Goal: Find specific page/section: Locate a particular part of the current website

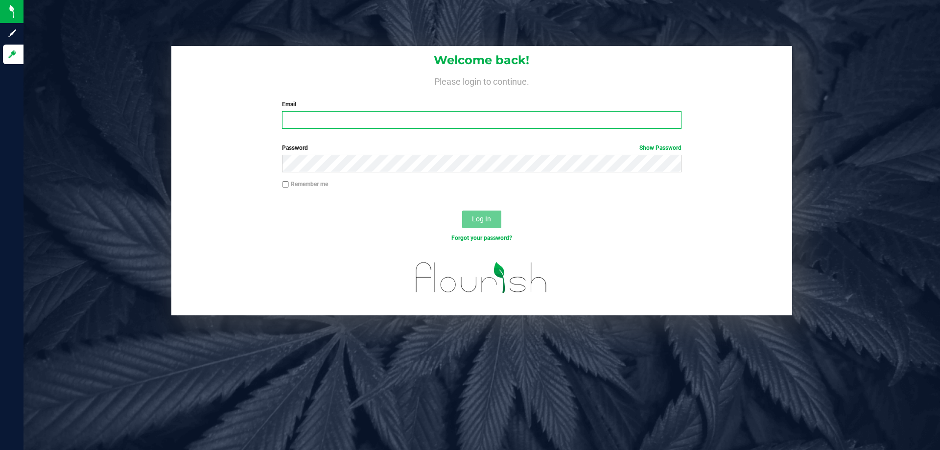
click at [353, 125] on input "Email" at bounding box center [481, 120] width 399 height 18
type input "[EMAIL_ADDRESS][DOMAIN_NAME]"
click at [462, 211] on button "Log In" at bounding box center [481, 220] width 39 height 18
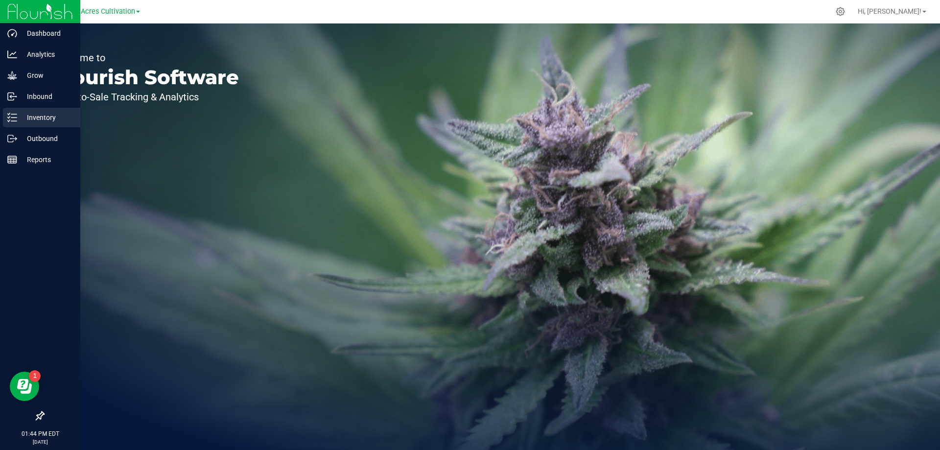
click at [29, 112] on p "Inventory" at bounding box center [46, 118] width 59 height 12
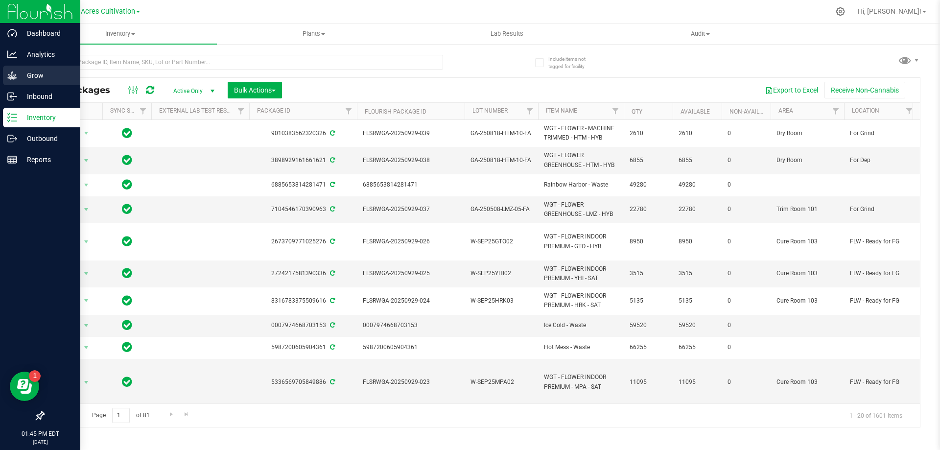
click at [17, 78] on icon at bounding box center [12, 76] width 10 height 10
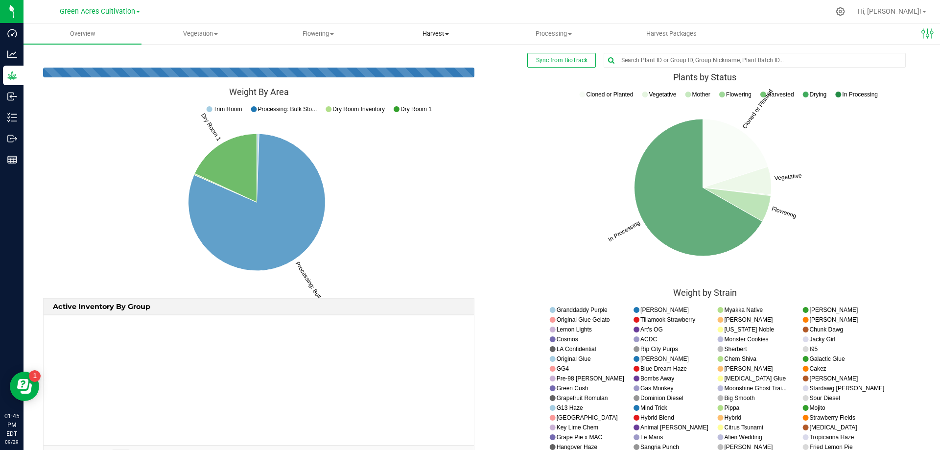
click at [435, 32] on span "Harvest" at bounding box center [436, 33] width 117 height 9
click at [411, 61] on span "Harvests" at bounding box center [404, 59] width 54 height 8
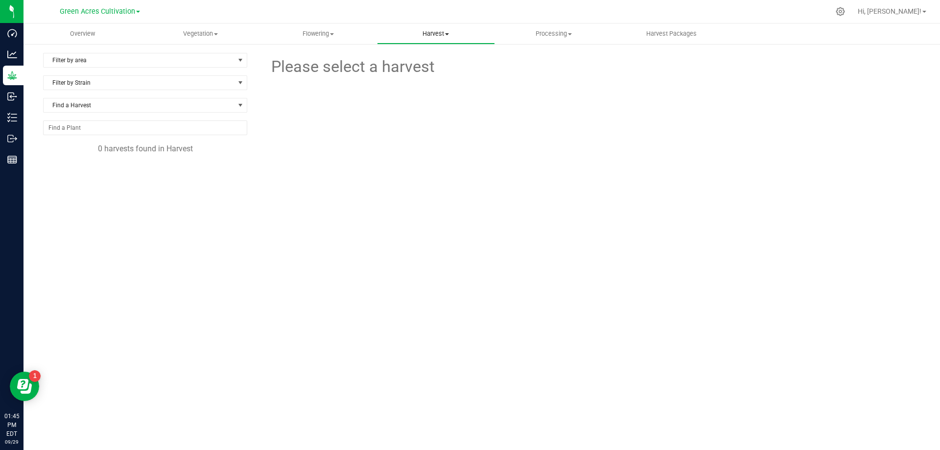
click at [454, 38] on span "Harvest" at bounding box center [436, 33] width 117 height 9
click at [438, 69] on span "Harvested plants" at bounding box center [417, 71] width 80 height 8
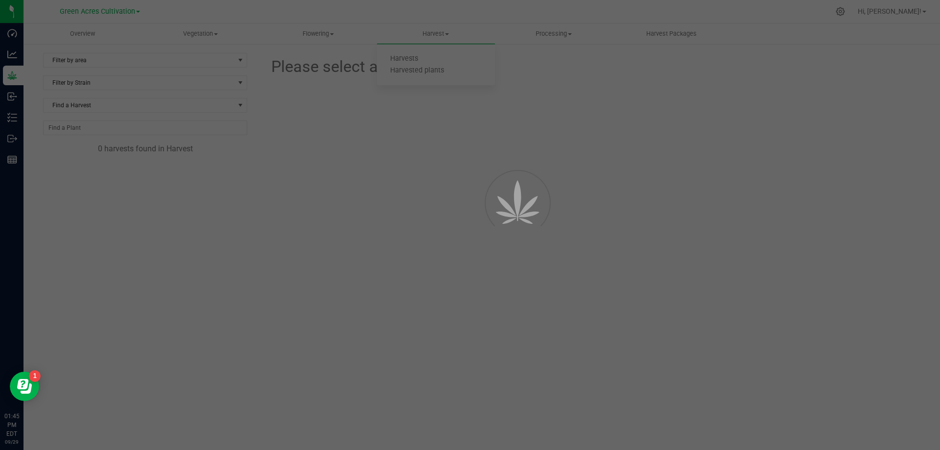
click at [568, 34] on div at bounding box center [470, 225] width 940 height 450
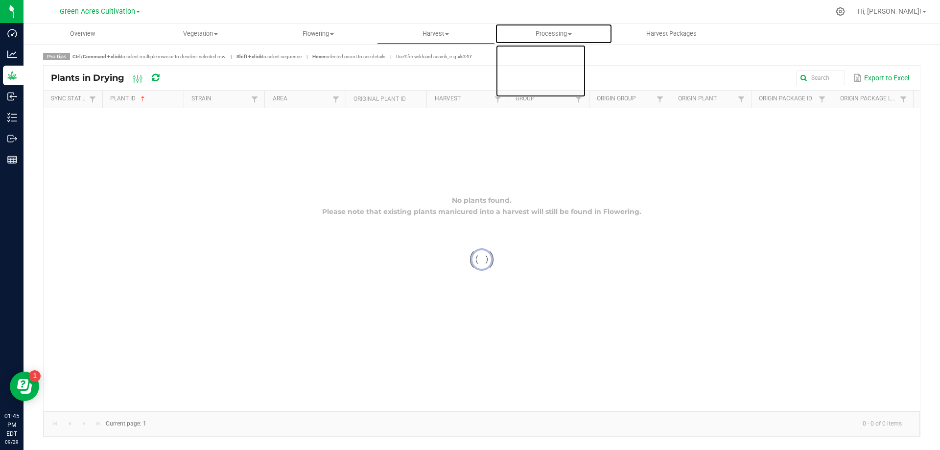
click at [568, 34] on span "Processing" at bounding box center [554, 33] width 117 height 9
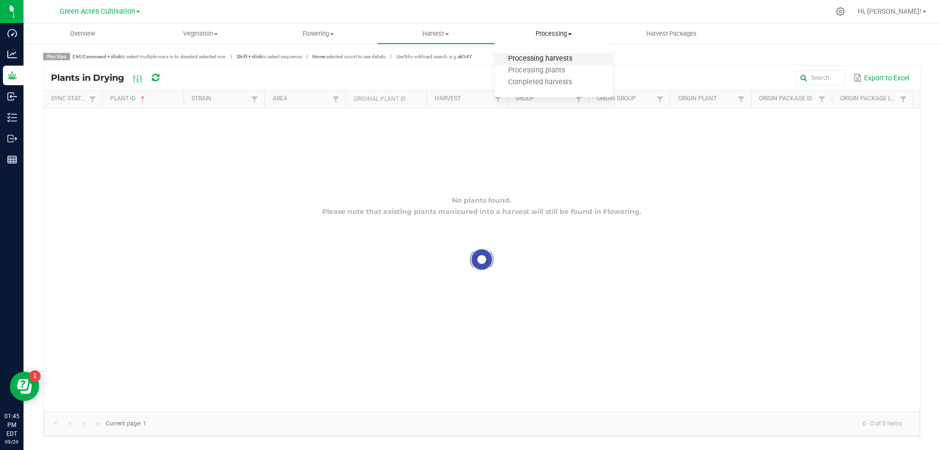
click at [552, 60] on span "Processing harvests" at bounding box center [540, 59] width 91 height 8
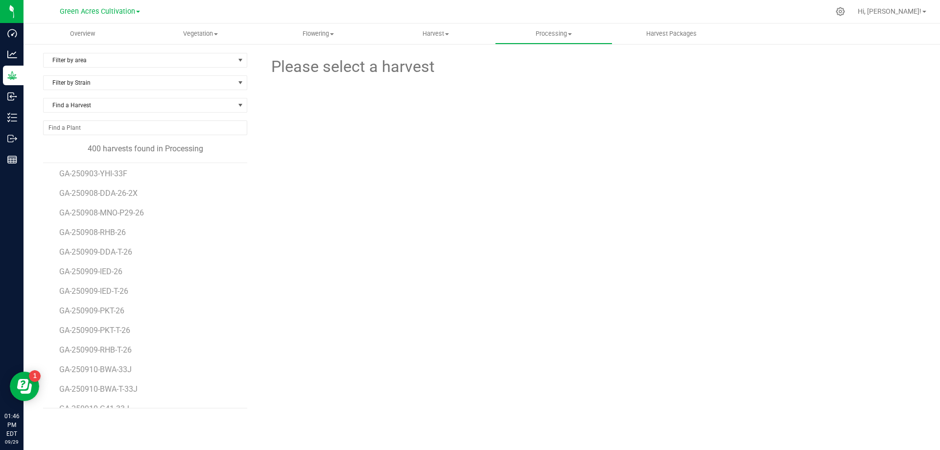
scroll to position [7543, 0]
click at [112, 276] on span "GA-250915-DDA-30" at bounding box center [94, 274] width 70 height 9
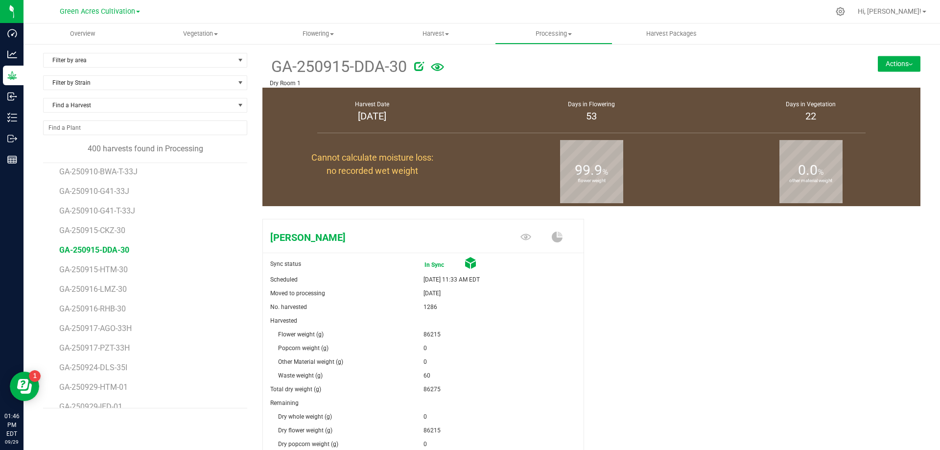
scroll to position [7551, 0]
click at [561, 38] on uib-tab-heading "Processing Processing harvests Processing plants Completed harvests" at bounding box center [554, 34] width 117 height 20
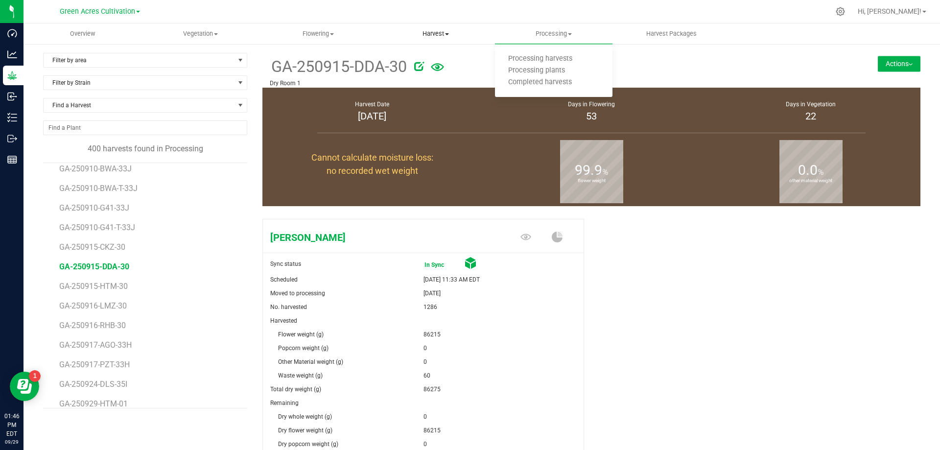
click at [437, 34] on span "Harvest" at bounding box center [436, 33] width 117 height 9
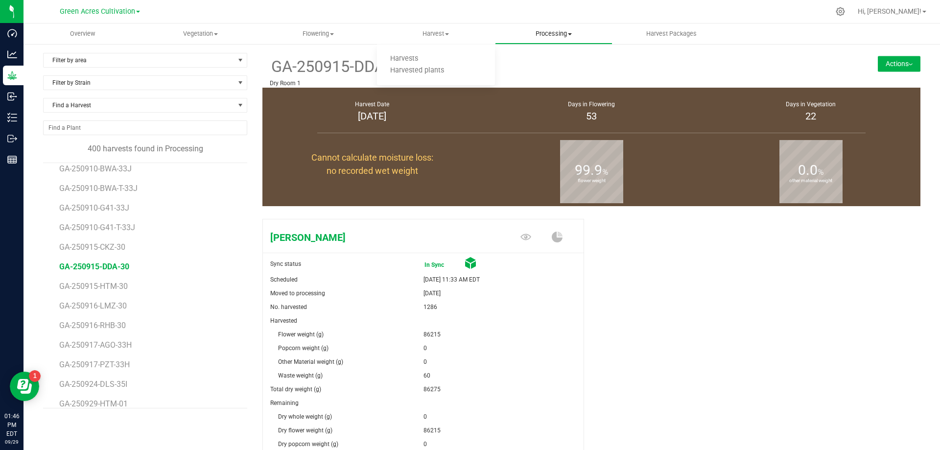
click at [551, 38] on uib-tab-heading "Processing Processing harvests Processing plants Completed harvests" at bounding box center [554, 34] width 117 height 20
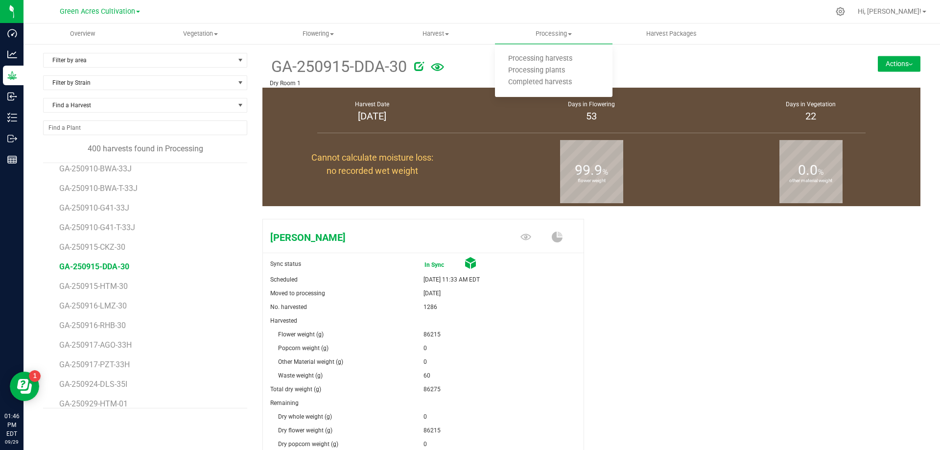
drag, startPoint x: 142, startPoint y: 270, endPoint x: 27, endPoint y: 249, distance: 116.5
click at [27, 249] on div "Filter by area Filter by area All Dry Room 1 Dry Room Inventory Processing: Bul…" at bounding box center [482, 307] width 917 height 529
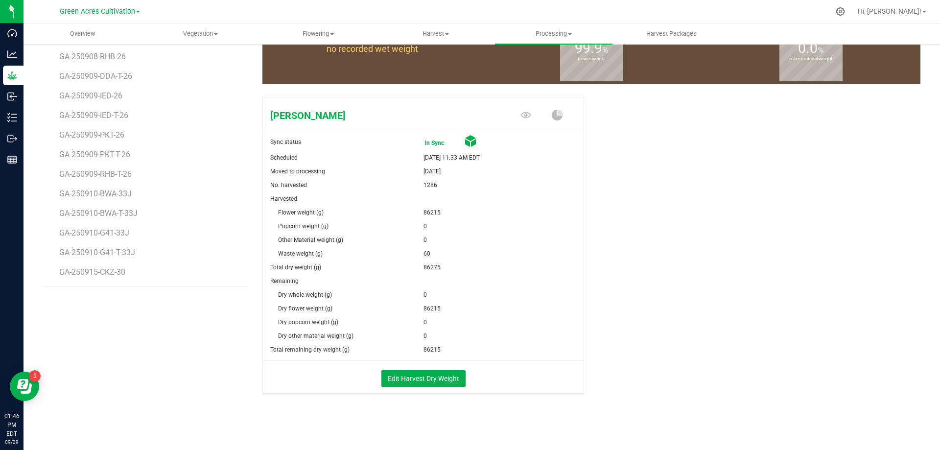
scroll to position [73, 0]
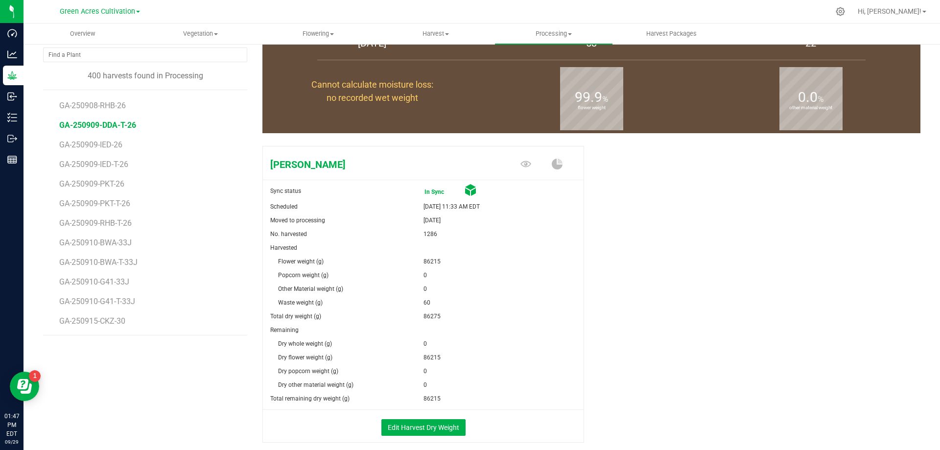
click at [109, 127] on span "GA-250909-DDA-T-26" at bounding box center [97, 124] width 77 height 9
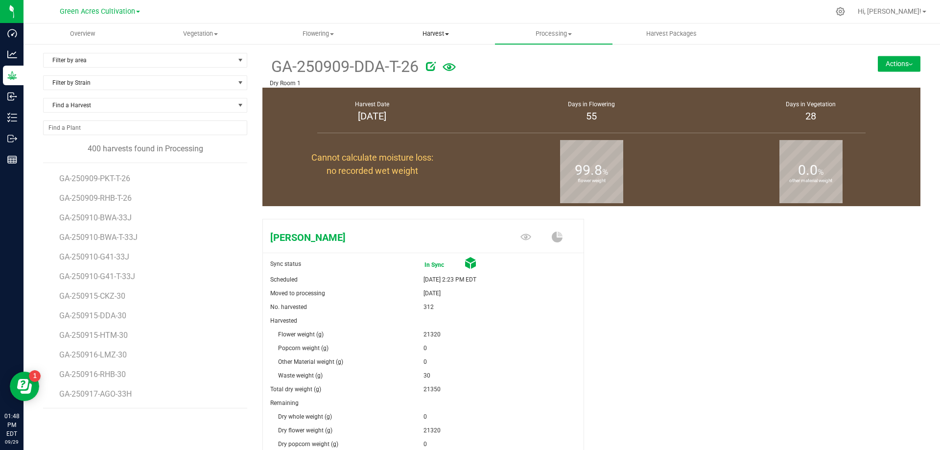
click at [438, 33] on span "Harvest" at bounding box center [436, 33] width 117 height 9
click at [327, 36] on span "Flowering" at bounding box center [318, 33] width 117 height 9
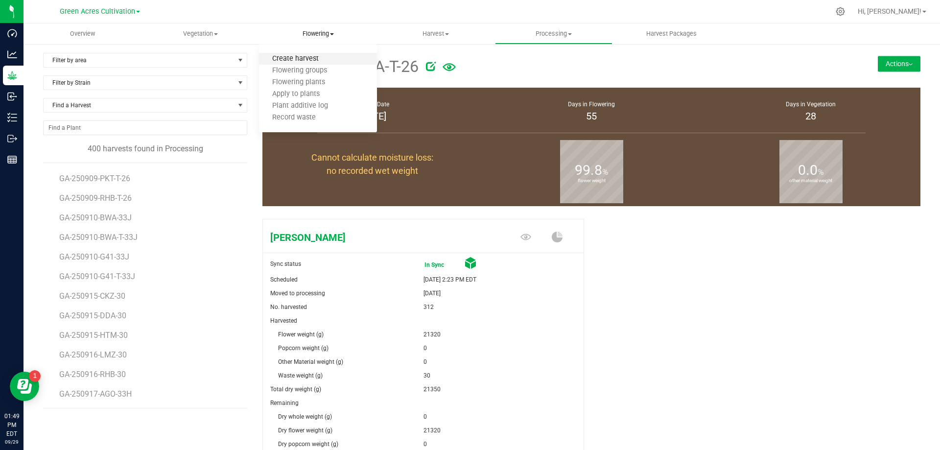
click at [300, 58] on span "Create harvest" at bounding box center [295, 59] width 73 height 8
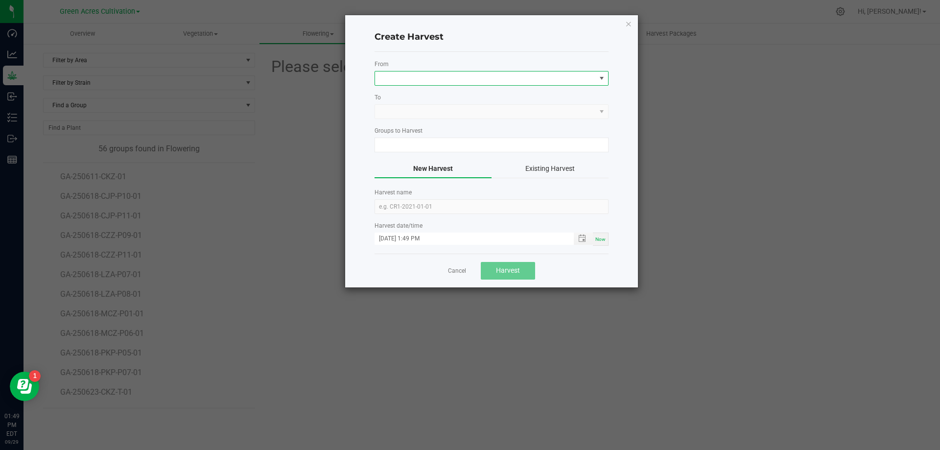
click at [531, 76] on span at bounding box center [485, 79] width 221 height 14
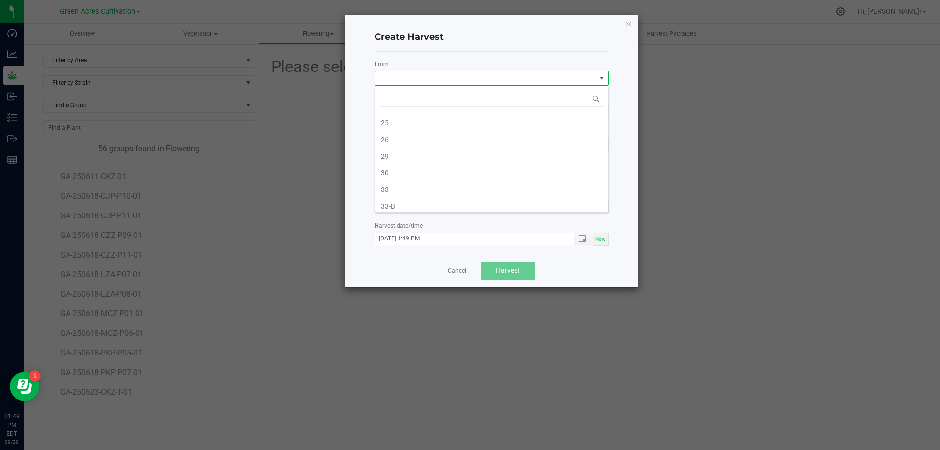
scroll to position [196, 0]
click at [464, 271] on link "Cancel" at bounding box center [457, 271] width 18 height 8
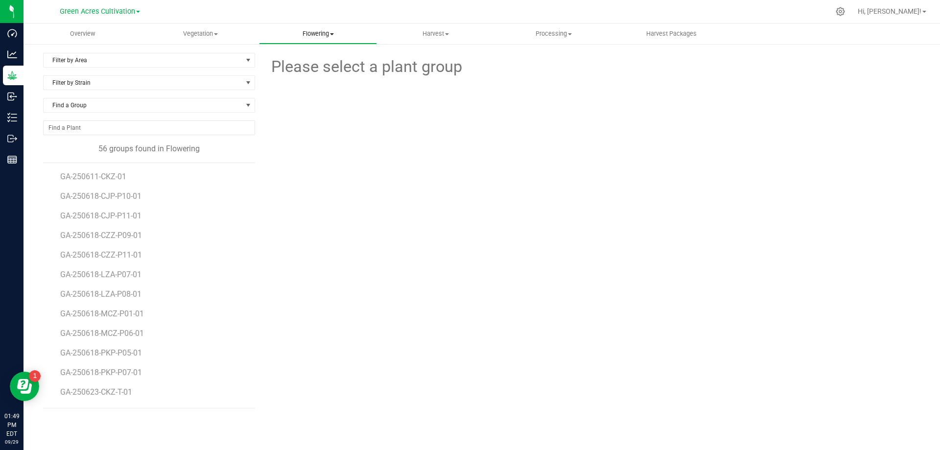
click at [330, 35] on span "Flowering" at bounding box center [318, 33] width 117 height 9
click at [317, 75] on span "Flowering groups" at bounding box center [299, 71] width 81 height 8
click at [109, 392] on span "GA-250915-DDA-T-25" at bounding box center [98, 393] width 77 height 9
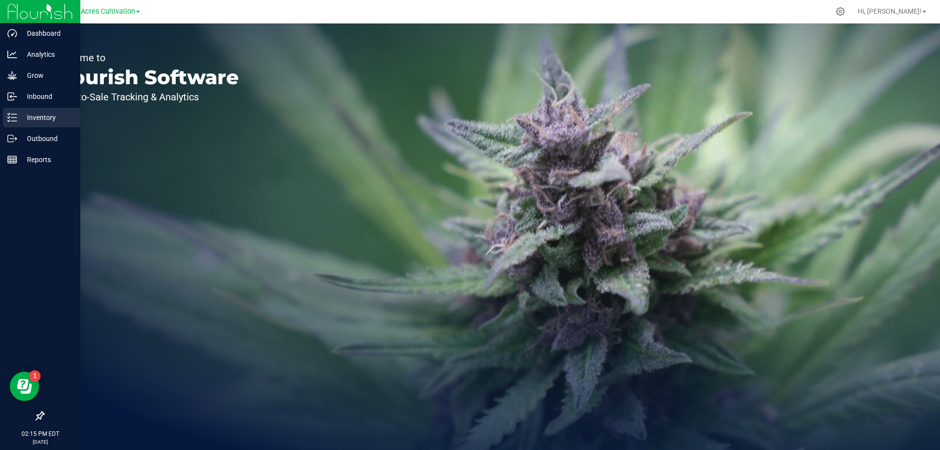
click at [47, 113] on p "Inventory" at bounding box center [46, 118] width 59 height 12
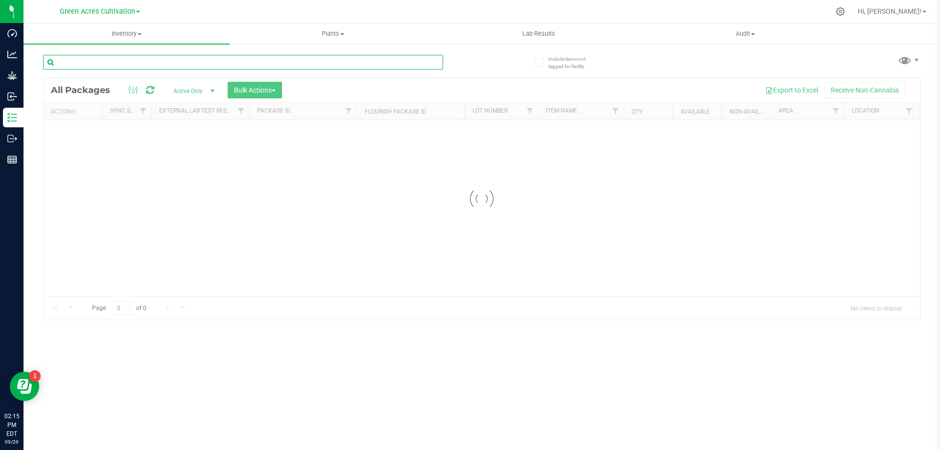
click at [92, 65] on input "text" at bounding box center [243, 62] width 400 height 15
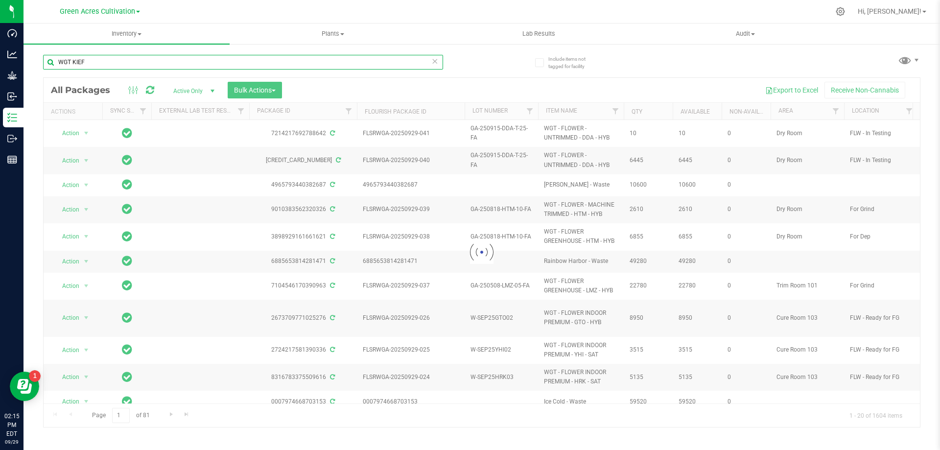
click at [72, 61] on input "WGT KIEF" at bounding box center [243, 62] width 400 height 15
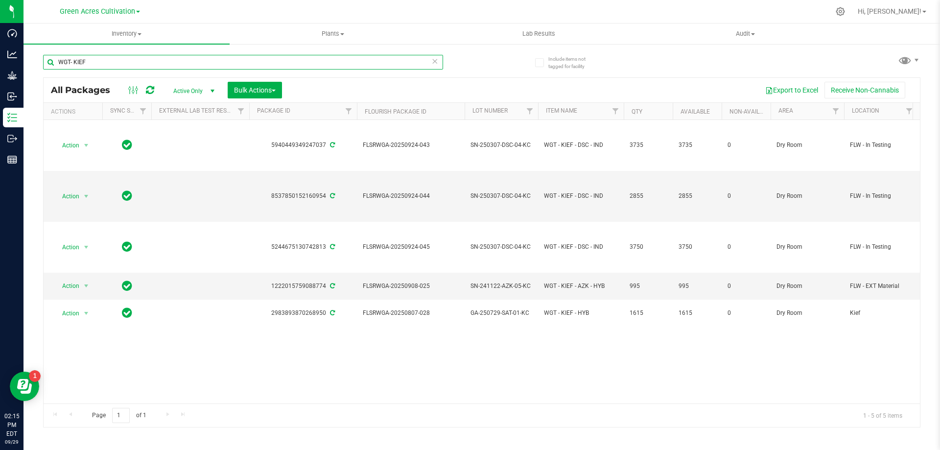
click at [70, 61] on input "WGT- KIEF" at bounding box center [243, 62] width 400 height 15
type input "WGT - KIEF"
click at [506, 197] on span "SN-250307-DSC-04-KC" at bounding box center [502, 196] width 62 height 9
click at [506, 197] on input "SN-250307-DSC-04-KC" at bounding box center [499, 196] width 70 height 15
